Goal: Find specific page/section: Locate a particular part of the current website

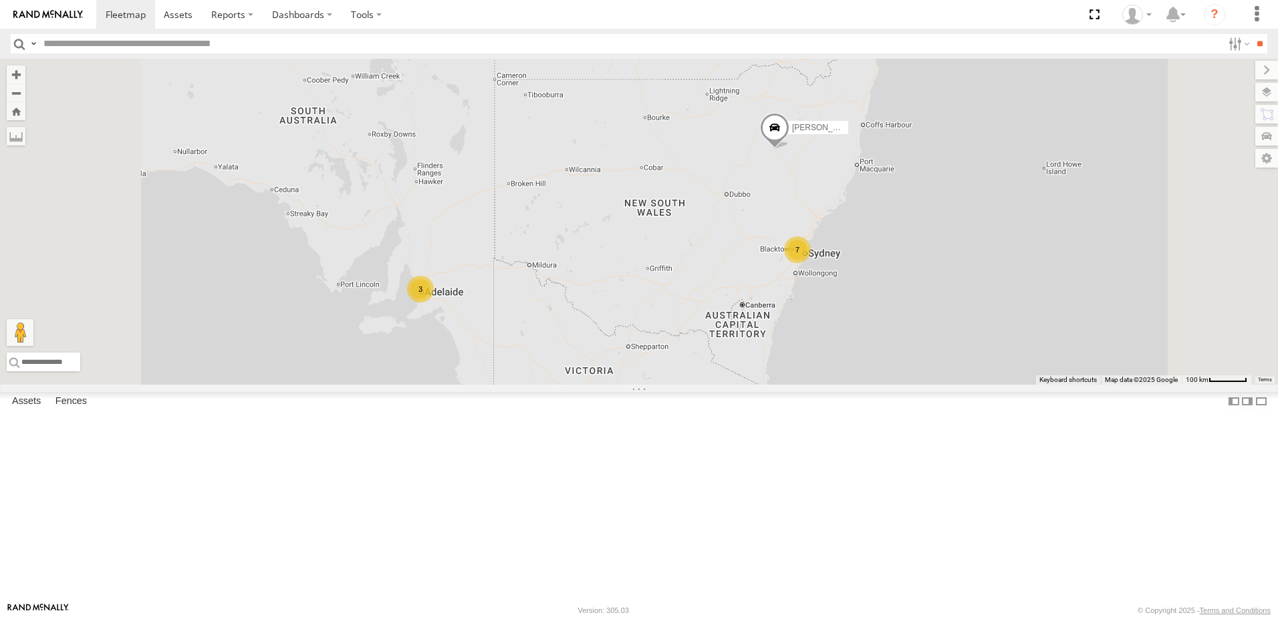
click at [0, 0] on div at bounding box center [0, 0] width 0 height 0
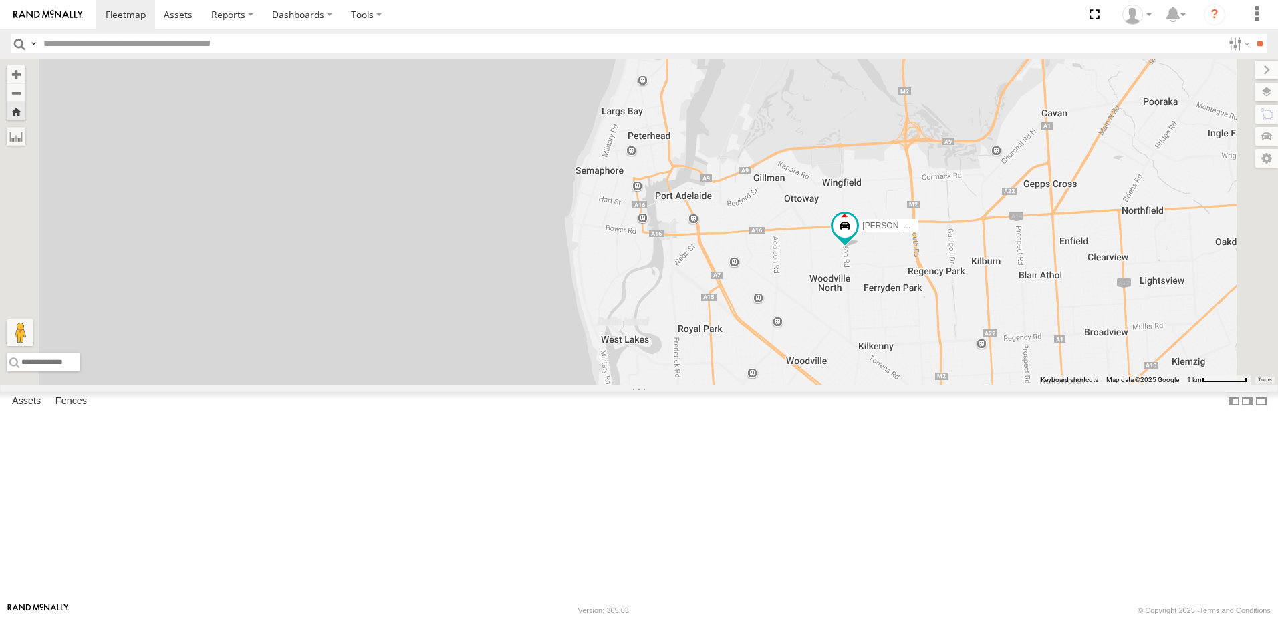
drag, startPoint x: 647, startPoint y: 276, endPoint x: 615, endPoint y: 420, distance: 148.0
click at [620, 385] on div "[PERSON_NAME]" at bounding box center [639, 222] width 1278 height 326
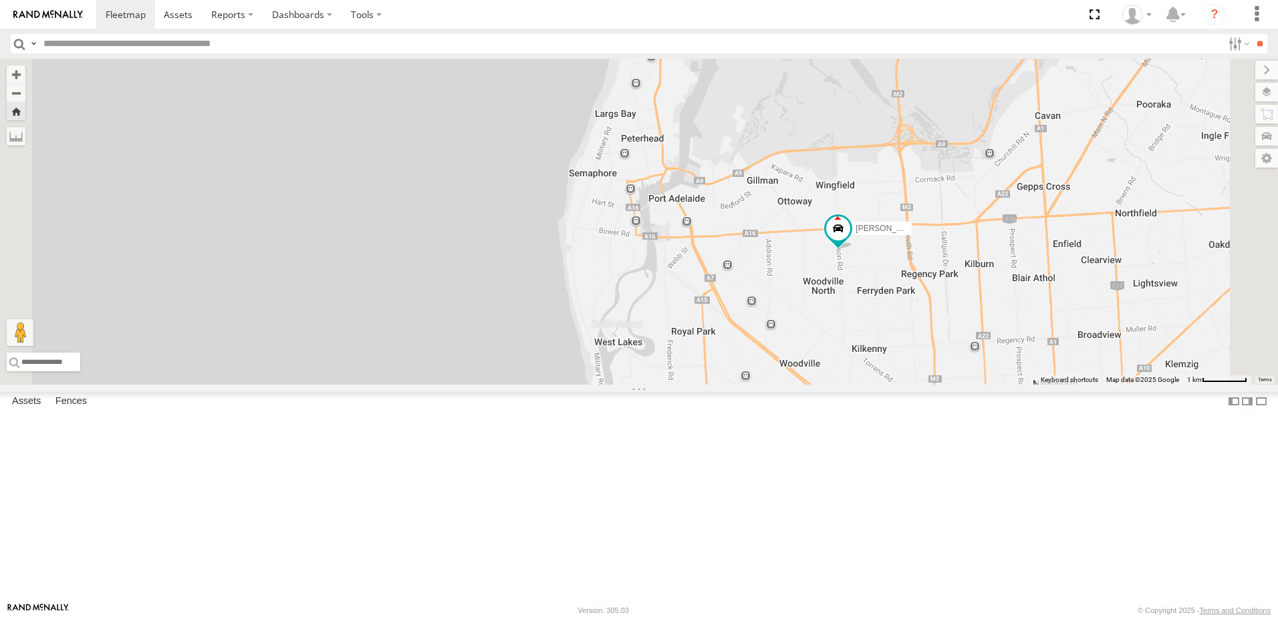
scroll to position [630, 0]
click at [0, 0] on div "[PERSON_NAME]" at bounding box center [0, 0] width 0 height 0
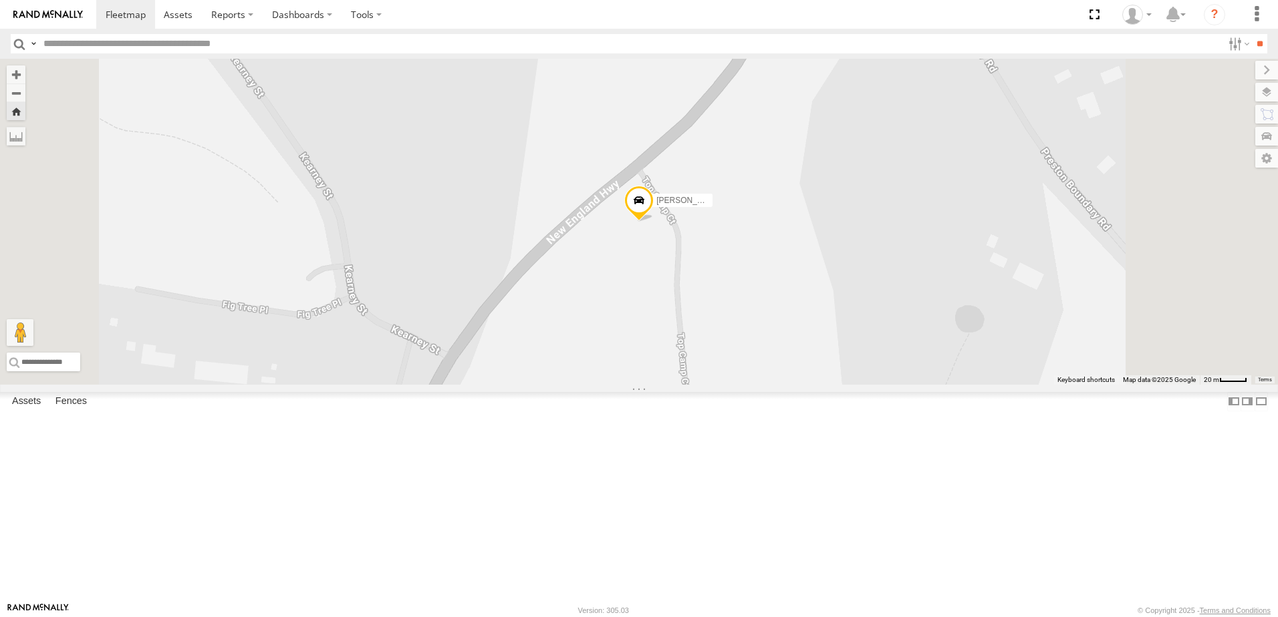
click at [653, 222] on span at bounding box center [638, 204] width 29 height 36
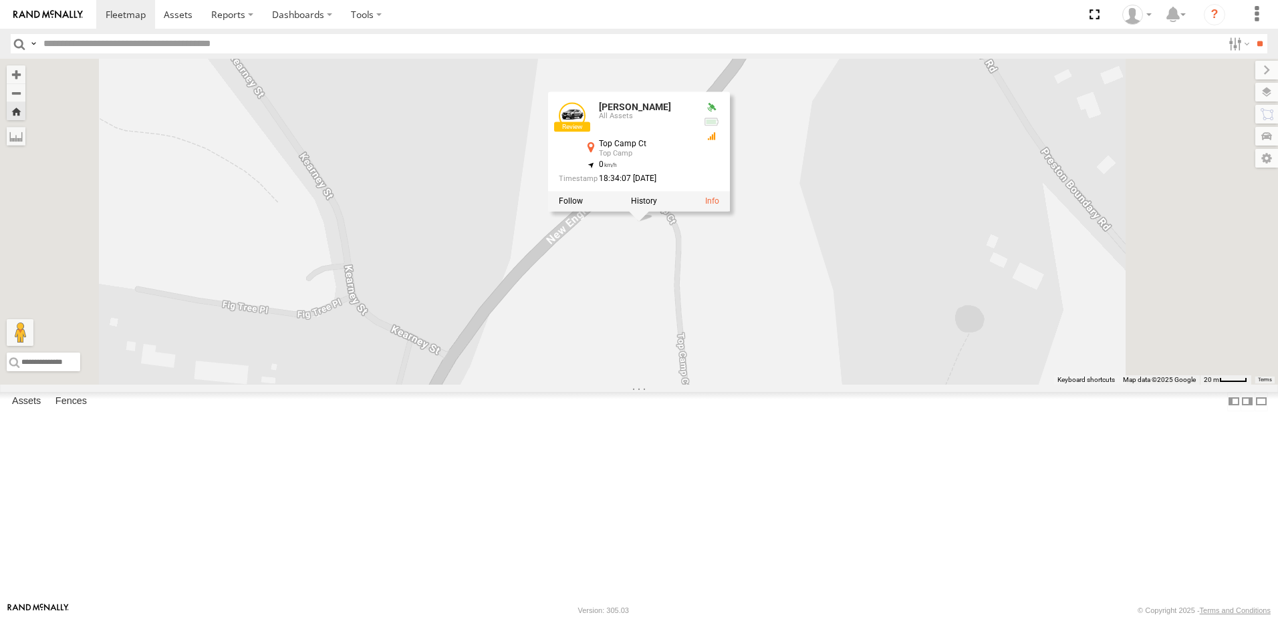
click at [527, 218] on div "Hilton - Navara Hilton - Navara All Assets Top Camp Ct Top Camp -27.63405 , 151…" at bounding box center [639, 222] width 1278 height 326
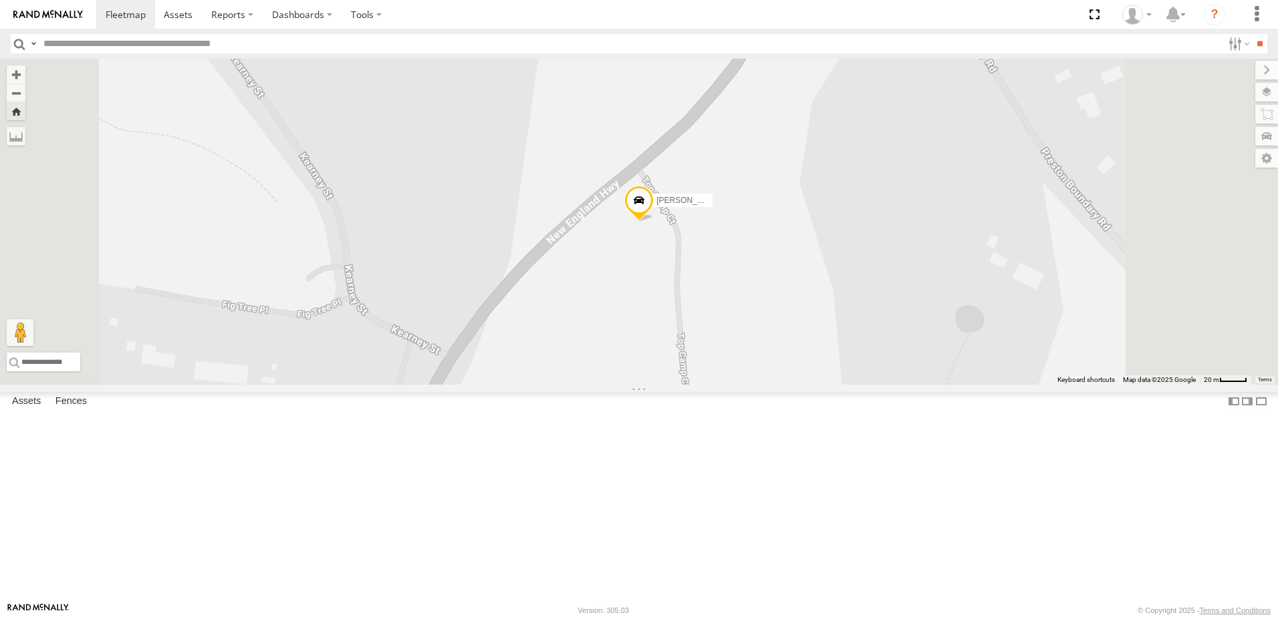
click at [0, 0] on div "All Assets" at bounding box center [0, 0] width 0 height 0
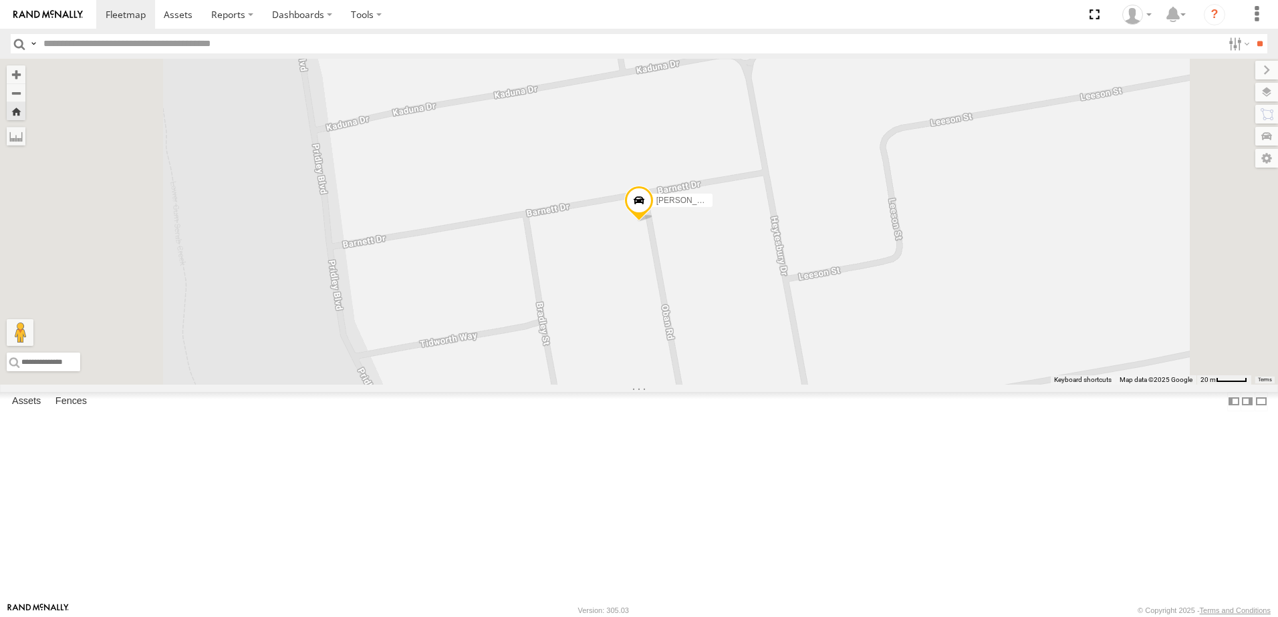
click at [0, 0] on div "[PERSON_NAME] - [US_STATE]" at bounding box center [0, 0] width 0 height 0
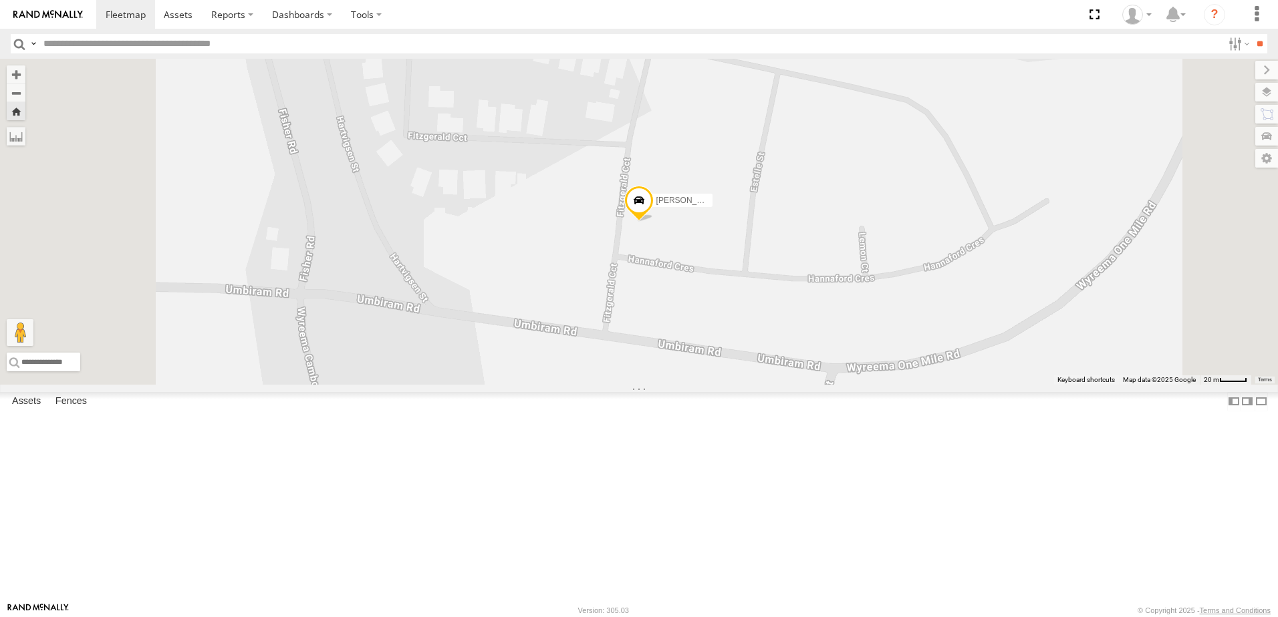
scroll to position [296, 0]
click at [0, 0] on div "All Assets" at bounding box center [0, 0] width 0 height 0
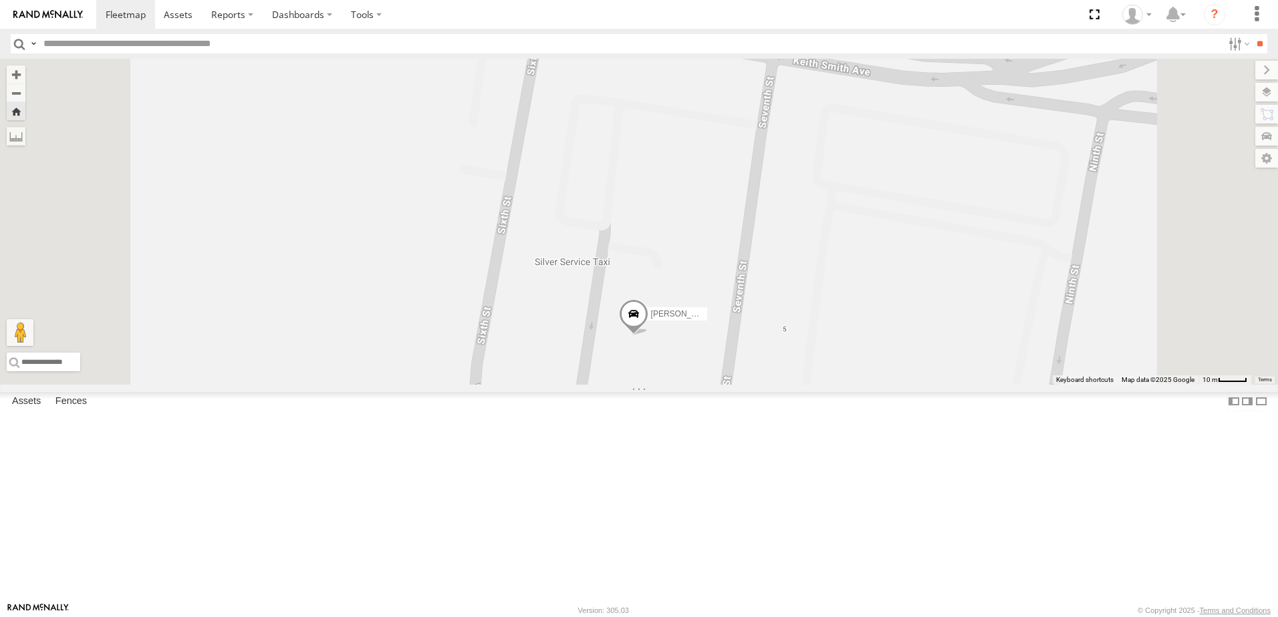
click at [648, 336] on span at bounding box center [633, 318] width 29 height 36
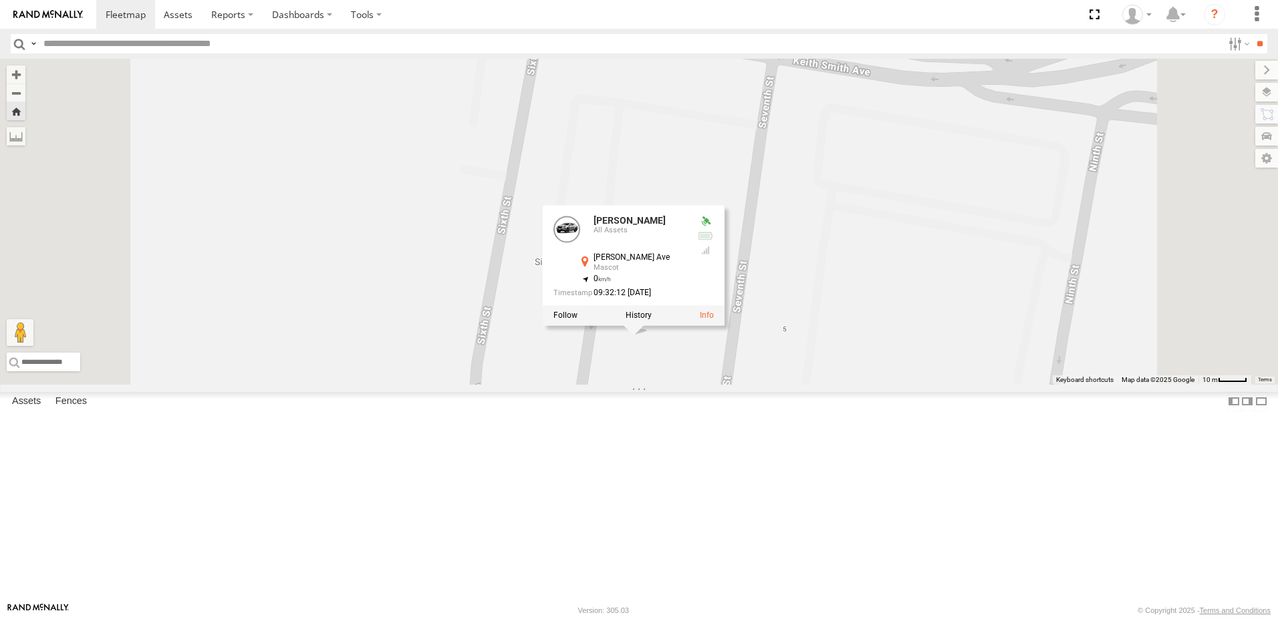
drag, startPoint x: 640, startPoint y: 450, endPoint x: 629, endPoint y: 442, distance: 13.4
click at [640, 385] on div "Dan - Navara Dan - Navara All Assets Vickers Ave Mascot -33.93525 , 151.18282 0…" at bounding box center [639, 222] width 1278 height 326
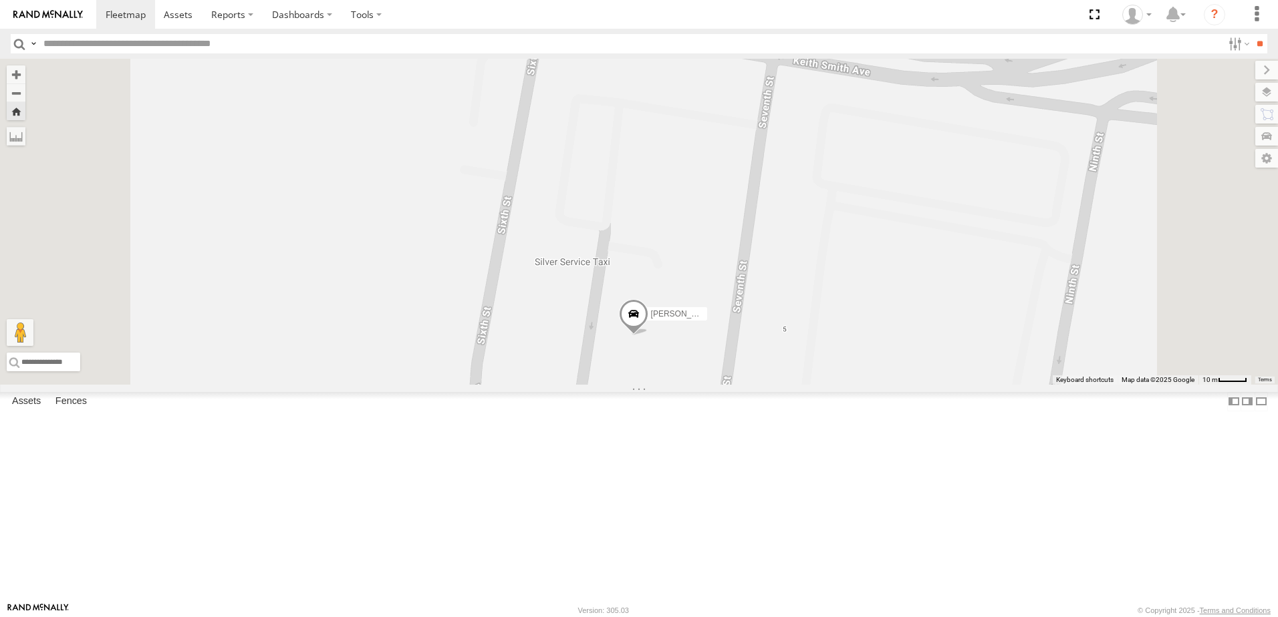
scroll to position [0, 0]
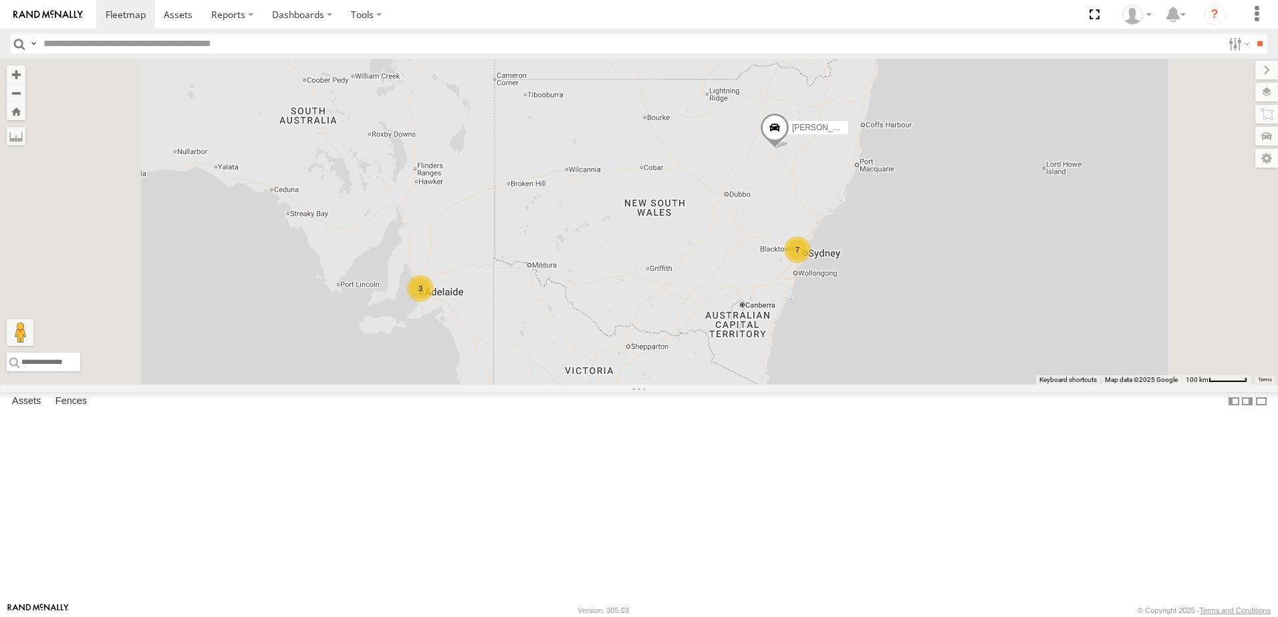
scroll to position [267, 0]
click at [0, 0] on div "All Assets" at bounding box center [0, 0] width 0 height 0
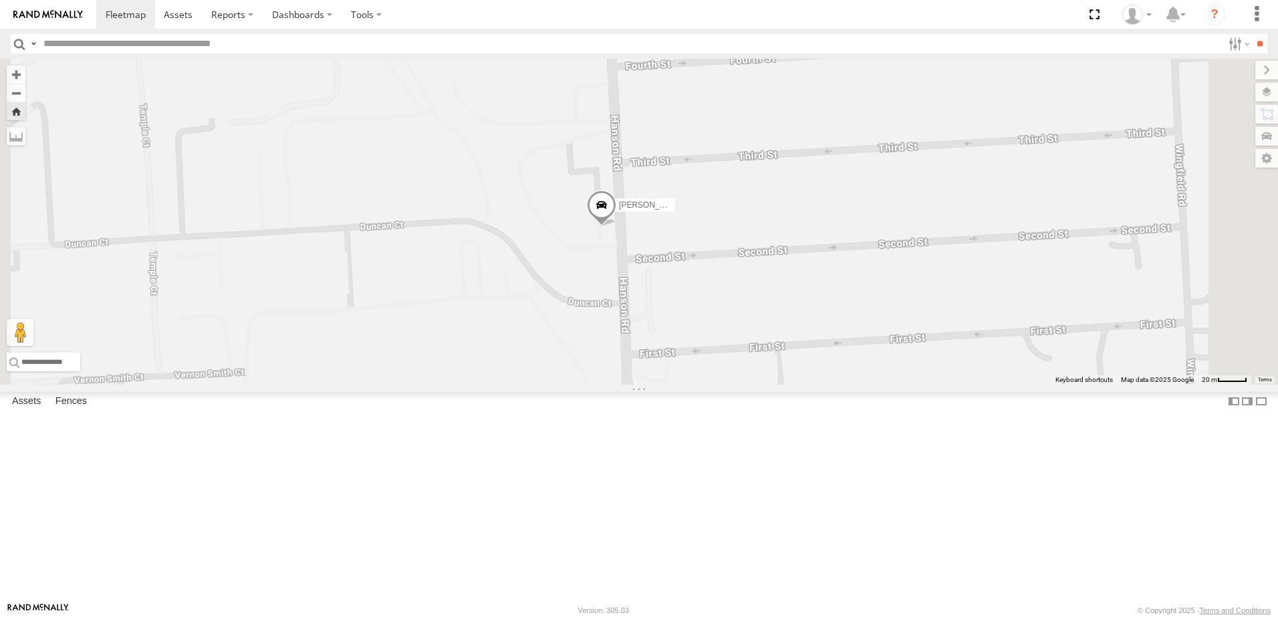
scroll to position [630, 0]
click at [0, 0] on div "[PERSON_NAME]" at bounding box center [0, 0] width 0 height 0
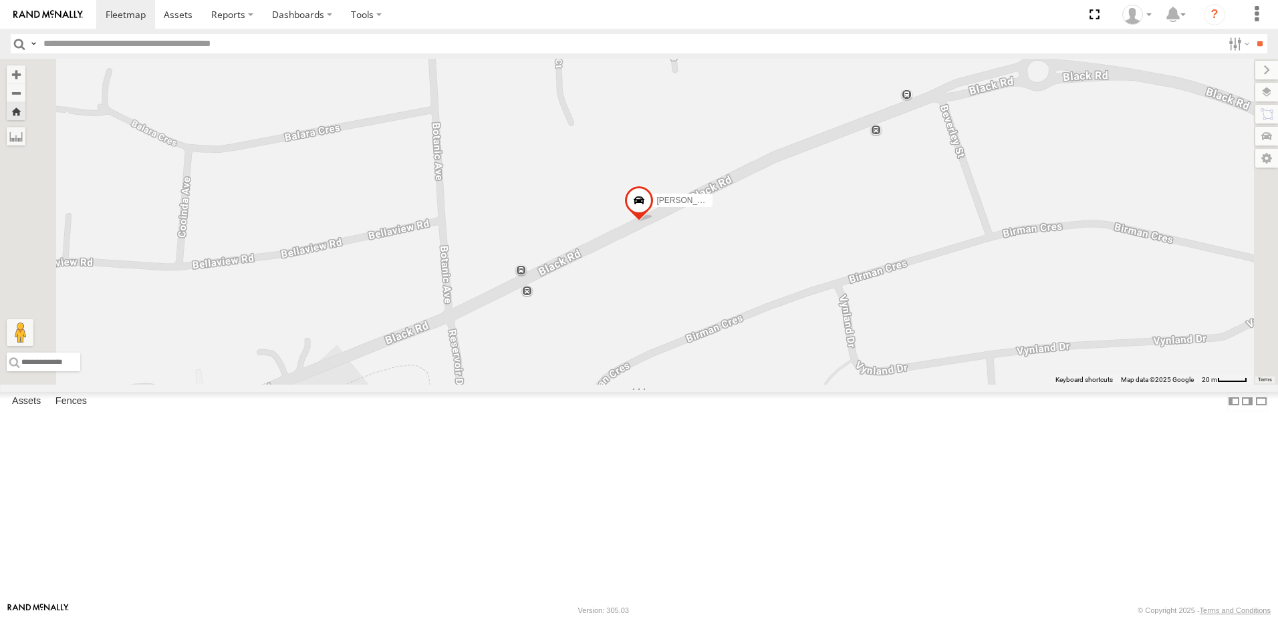
click at [653, 223] on span at bounding box center [638, 204] width 29 height 36
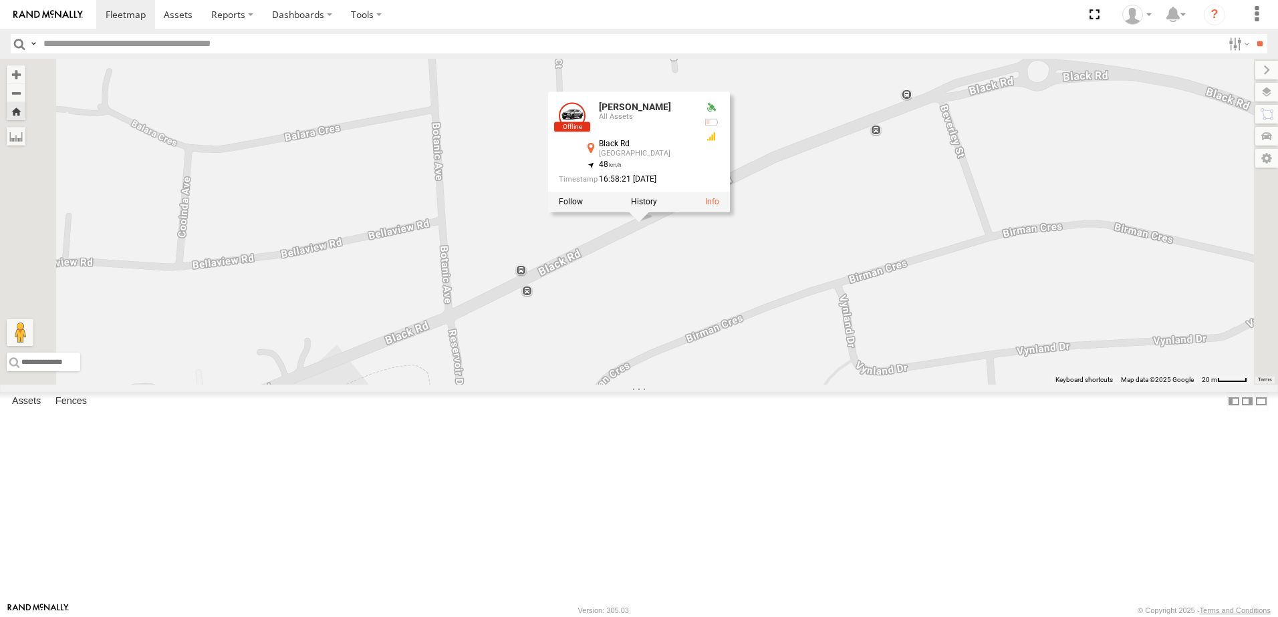
click at [671, 333] on div "[PERSON_NAME] [PERSON_NAME] All Assets Black Rd Flagstaff Hill -35.04963 , 138.…" at bounding box center [639, 222] width 1278 height 326
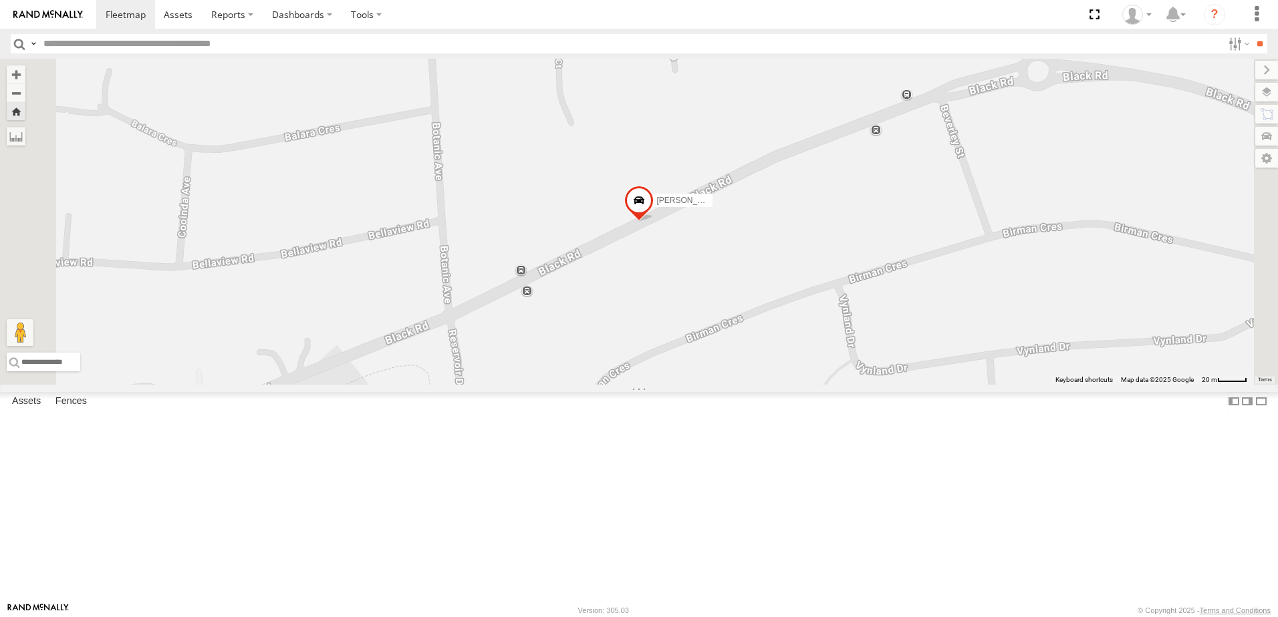
scroll to position [0, 0]
click at [96, 47] on input "text" at bounding box center [630, 43] width 1184 height 19
type input "****"
click at [1259, 50] on input "**" at bounding box center [1259, 43] width 15 height 19
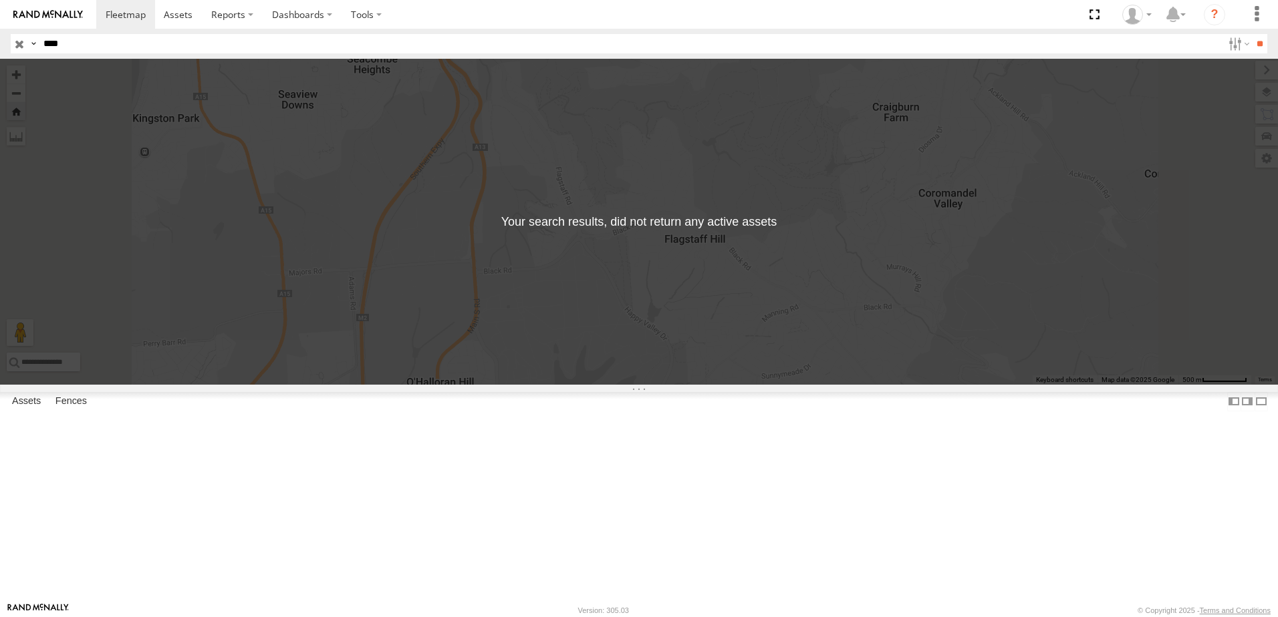
drag, startPoint x: 88, startPoint y: 45, endPoint x: 32, endPoint y: 41, distance: 55.7
click at [32, 41] on div "Search Query Asset ID Asset Label Registration Manufacturer Model VIN Job ID Dr…" at bounding box center [631, 43] width 1241 height 19
click at [16, 47] on input "button" at bounding box center [19, 43] width 17 height 19
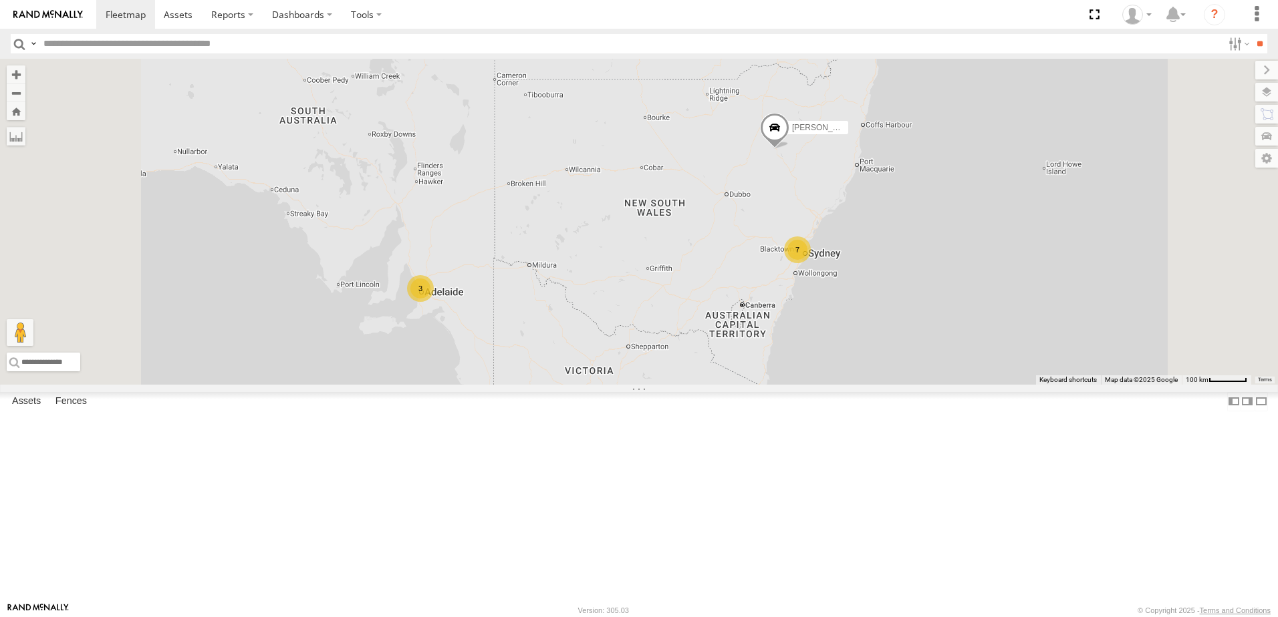
scroll to position [29, 0]
click at [0, 0] on div "[PERSON_NAME] - VW" at bounding box center [0, 0] width 0 height 0
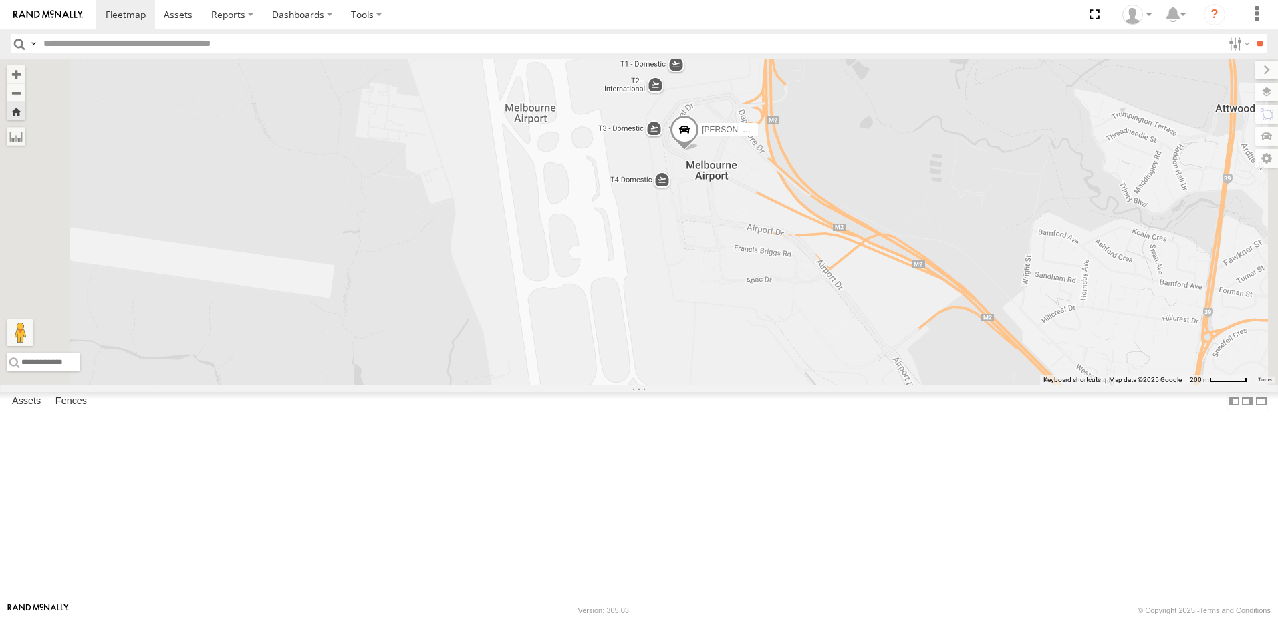
scroll to position [0, 0]
click at [0, 0] on div "All Assets" at bounding box center [0, 0] width 0 height 0
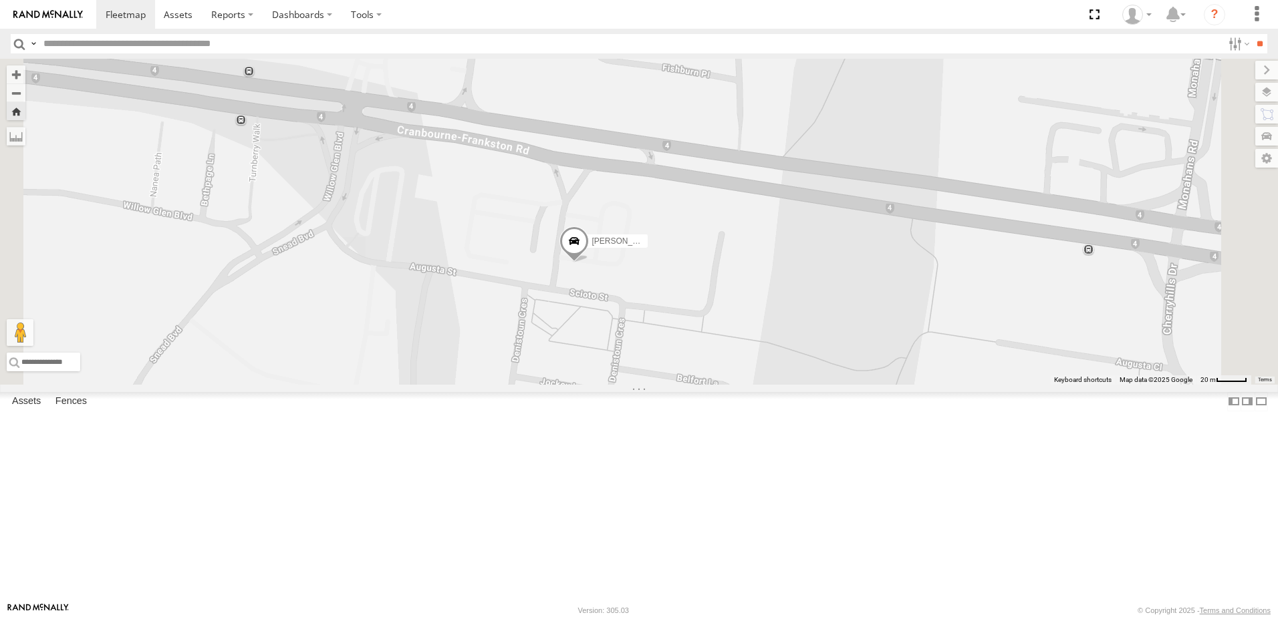
scroll to position [67, 0]
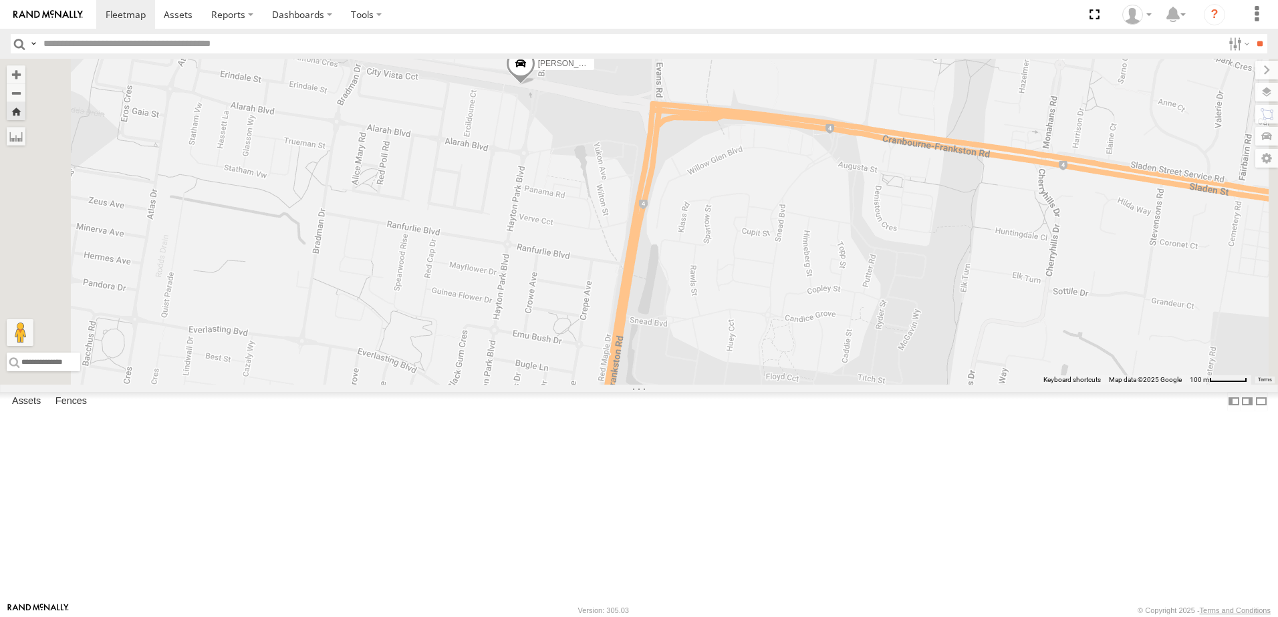
drag, startPoint x: 601, startPoint y: 191, endPoint x: 612, endPoint y: 335, distance: 144.7
click at [613, 335] on div "[PERSON_NAME]" at bounding box center [639, 222] width 1278 height 326
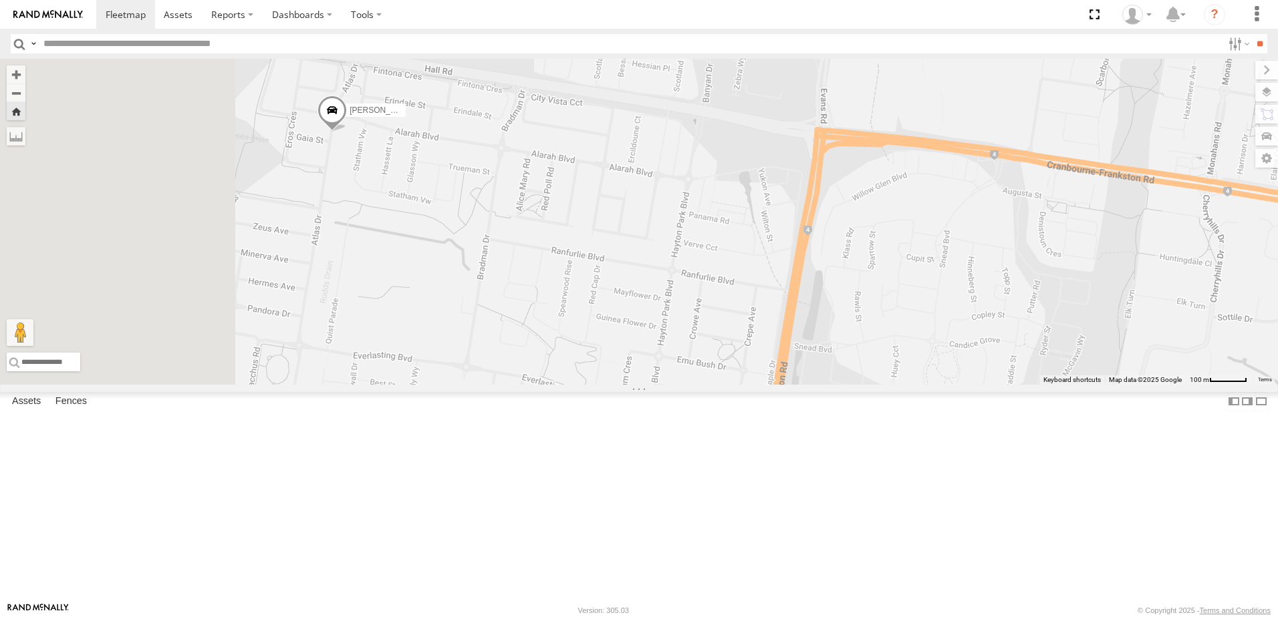
drag, startPoint x: 716, startPoint y: 290, endPoint x: 820, endPoint y: 245, distance: 112.8
click at [824, 253] on div "[PERSON_NAME]" at bounding box center [639, 222] width 1278 height 326
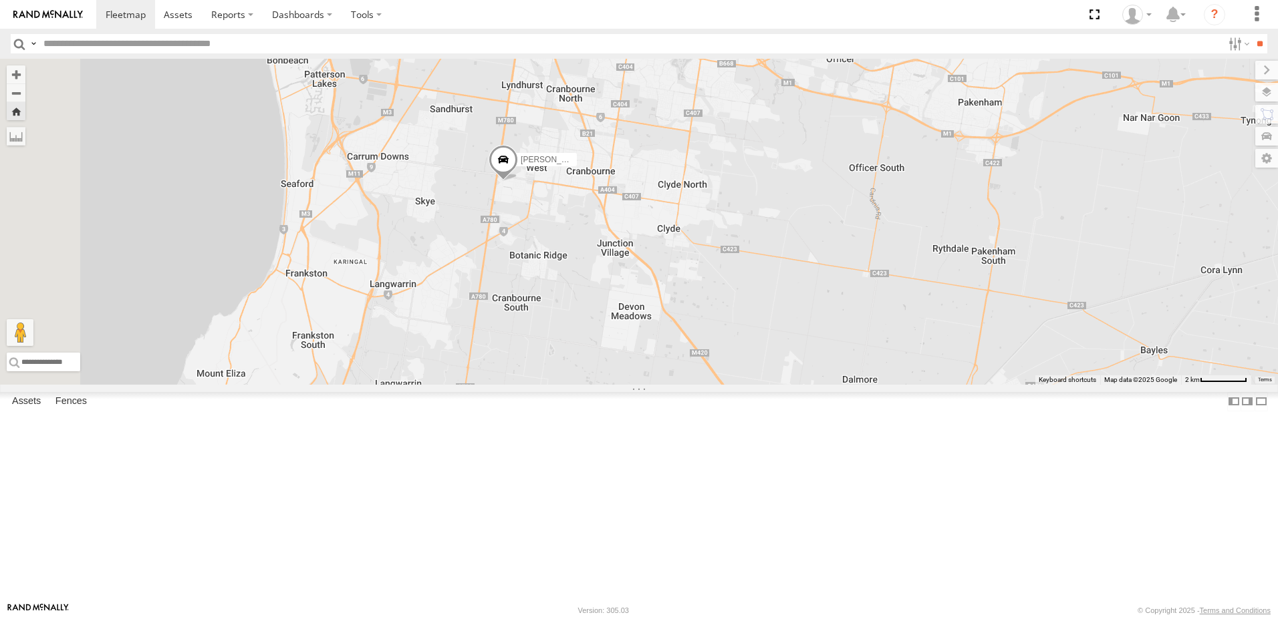
drag, startPoint x: 593, startPoint y: 172, endPoint x: 609, endPoint y: 241, distance: 71.3
click at [609, 241] on div "[PERSON_NAME]" at bounding box center [639, 222] width 1278 height 326
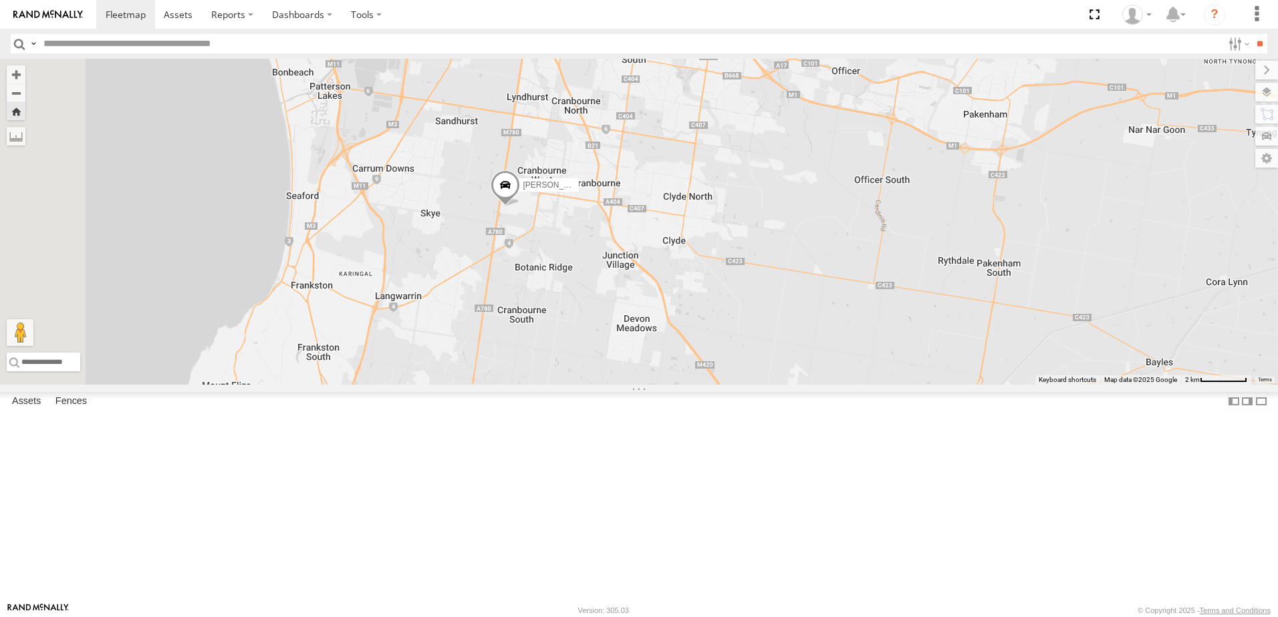
scroll to position [0, 0]
